Goal: Information Seeking & Learning: Check status

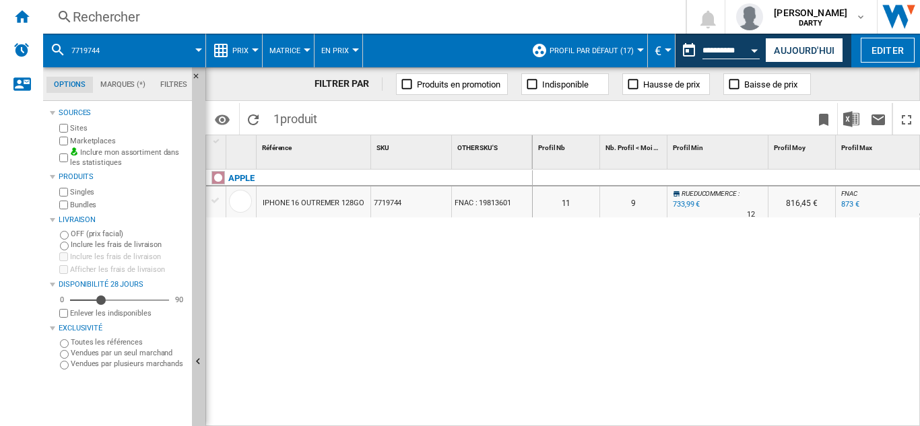
click at [110, 15] on div "Rechercher" at bounding box center [362, 16] width 578 height 19
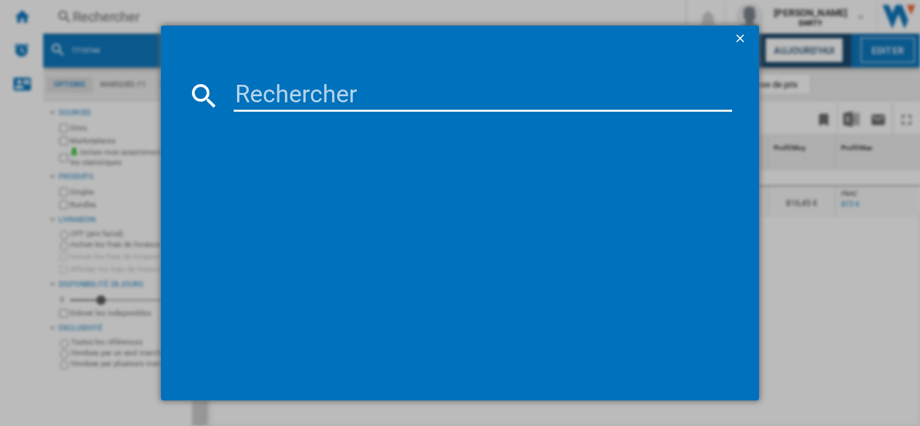
click at [277, 98] on input at bounding box center [483, 95] width 498 height 32
paste input "3653889"
type input "3653889"
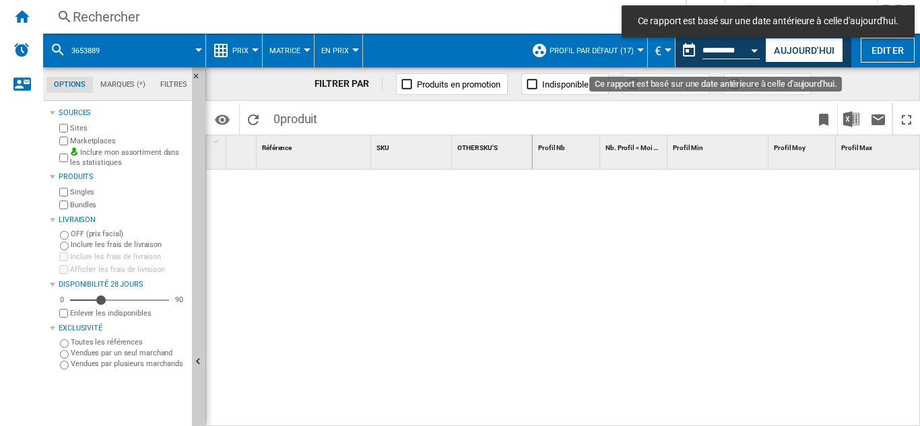
click at [751, 49] on div "Open calendar" at bounding box center [754, 50] width 7 height 3
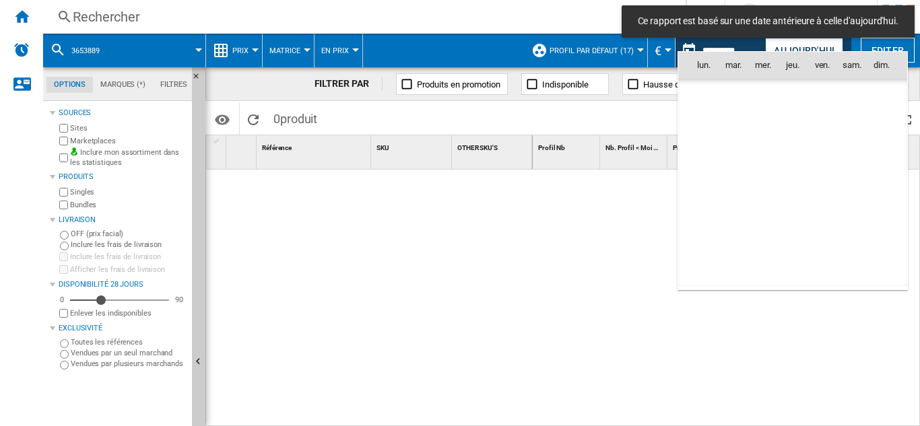
scroll to position [6423, 0]
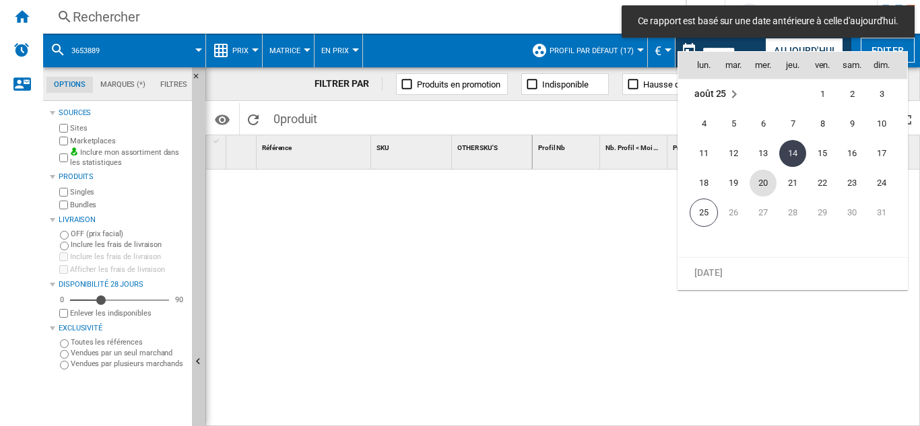
click at [761, 179] on span "20" at bounding box center [762, 183] width 27 height 27
type input "**********"
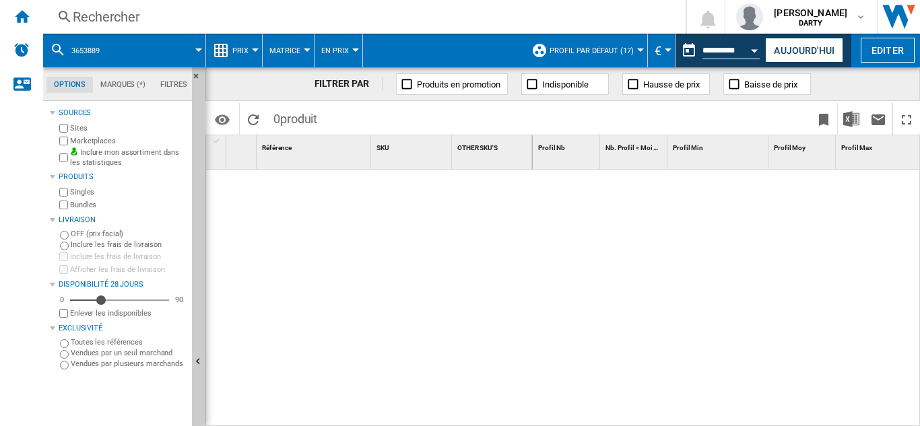
click at [137, 20] on div "Rechercher" at bounding box center [362, 16] width 578 height 19
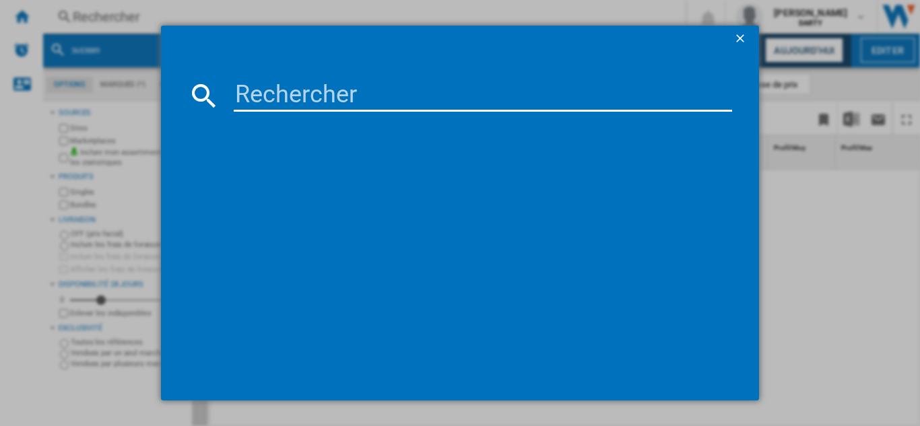
type input "8065209"
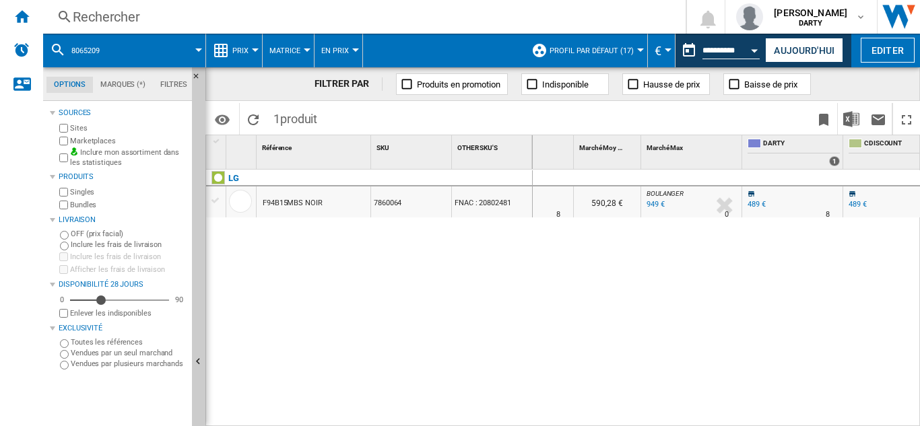
scroll to position [0, 636]
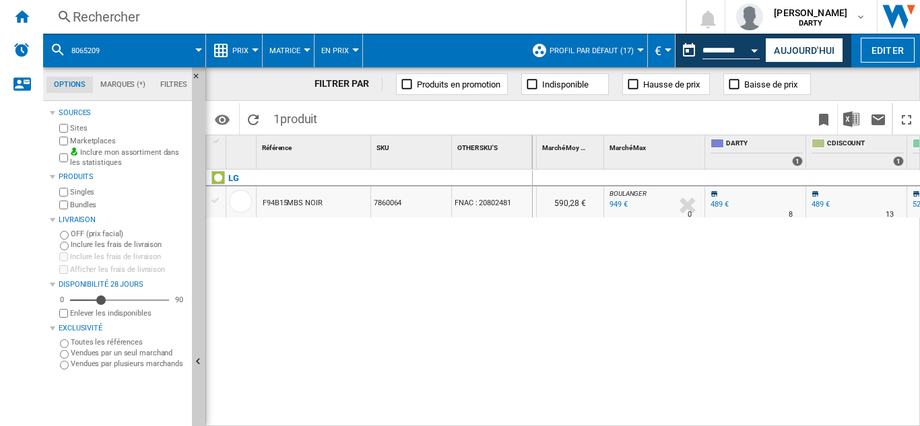
click at [757, 50] on div "Open calendar" at bounding box center [754, 50] width 7 height 3
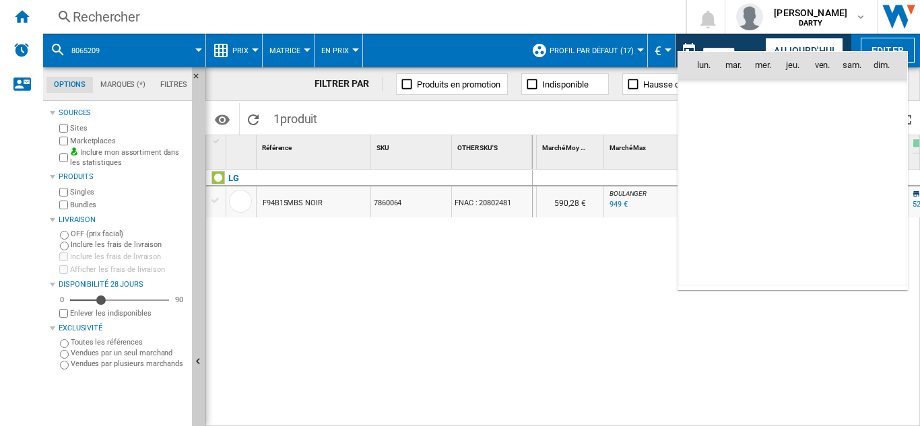
scroll to position [6423, 0]
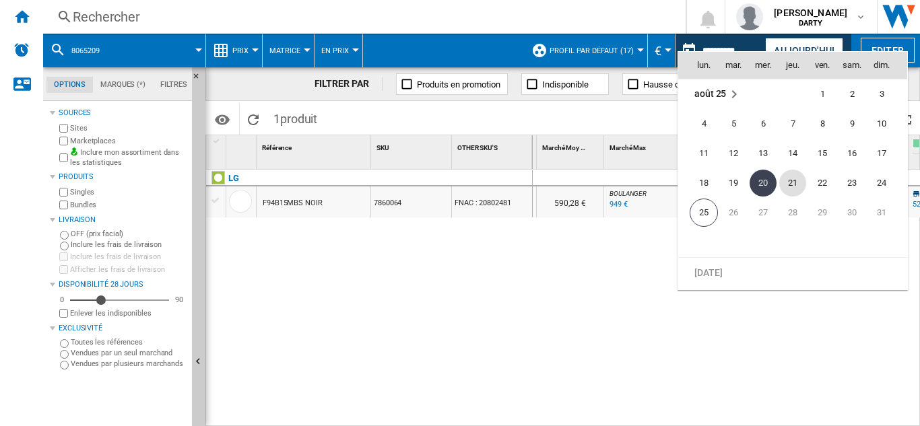
click at [794, 182] on span "21" at bounding box center [792, 183] width 27 height 27
type input "**********"
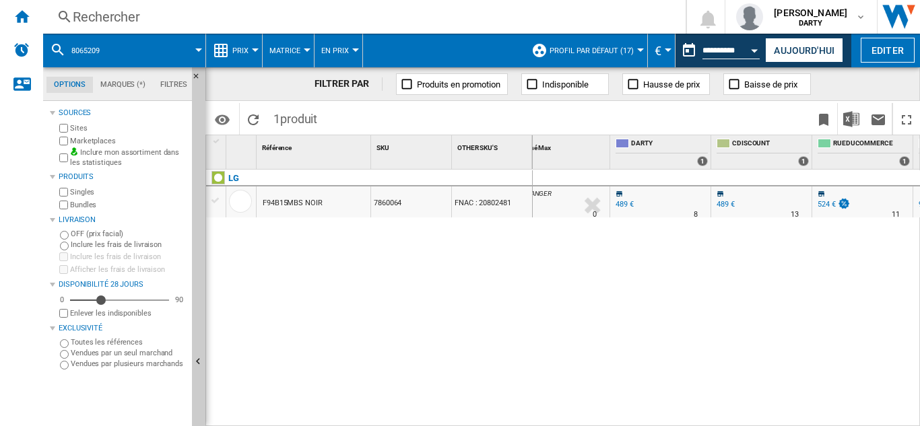
click at [112, 14] on div "Rechercher" at bounding box center [362, 16] width 578 height 19
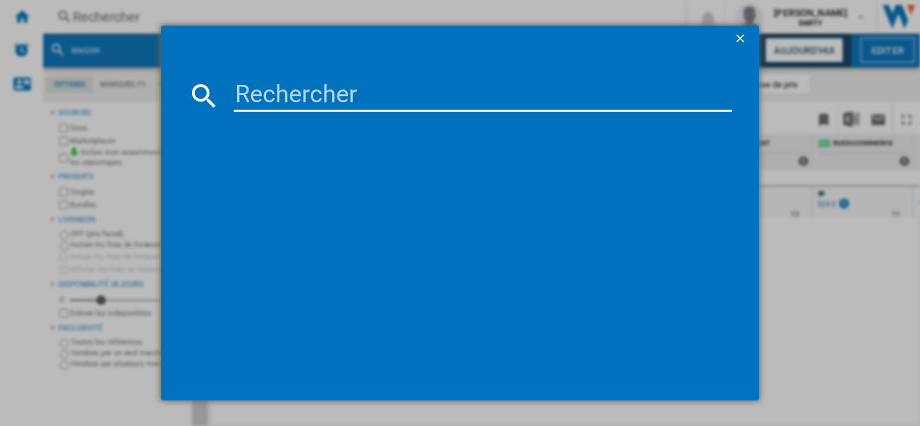
type input "7799900"
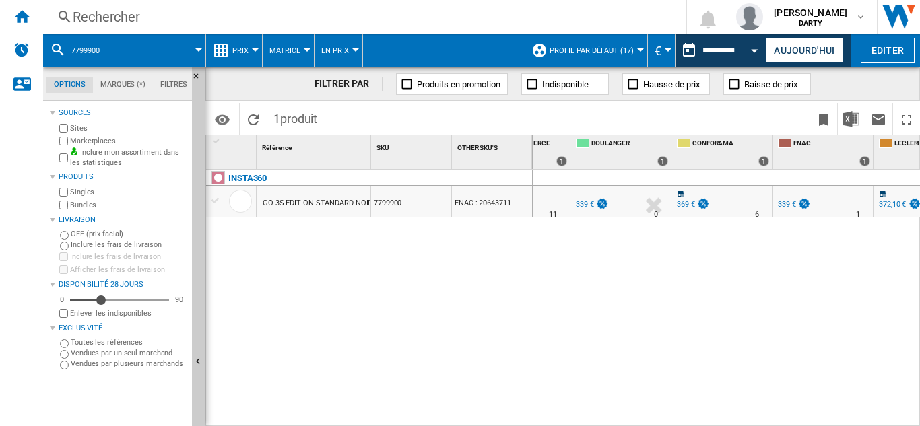
scroll to position [0, 1026]
